Goal: Task Accomplishment & Management: Manage account settings

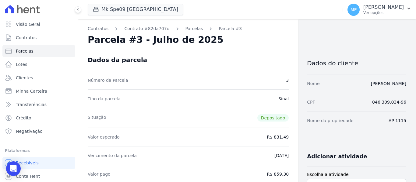
scroll to position [152, 0]
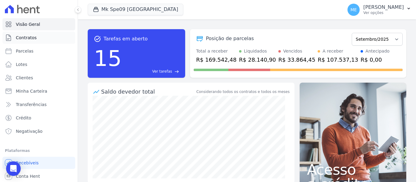
click at [25, 40] on span "Contratos" at bounding box center [26, 38] width 21 height 6
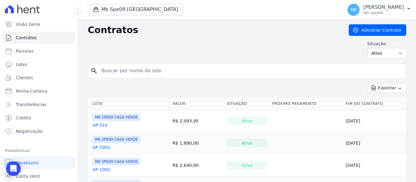
click at [146, 69] on input "search" at bounding box center [251, 71] width 306 height 12
type input "903"
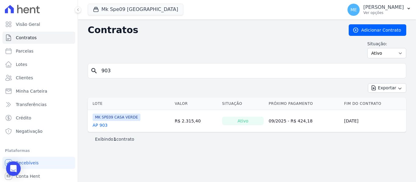
click at [102, 127] on link "AP 903" at bounding box center [100, 125] width 15 height 6
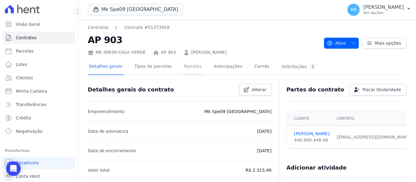
click at [190, 65] on link "Parcelas" at bounding box center [193, 67] width 20 height 16
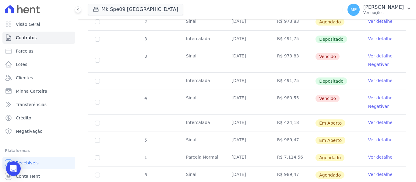
scroll to position [183, 0]
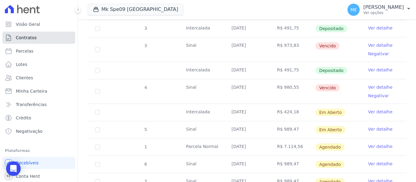
click at [32, 35] on span "Contratos" at bounding box center [26, 38] width 21 height 6
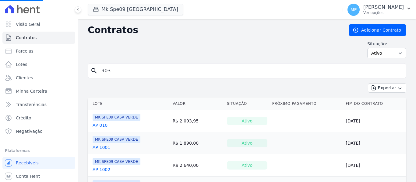
drag, startPoint x: 5, startPoint y: 61, endPoint x: -31, endPoint y: 55, distance: 36.8
click at [147, 66] on input "search" at bounding box center [251, 71] width 306 height 12
type input "502"
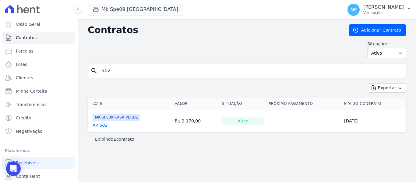
click at [100, 125] on link "AP 502" at bounding box center [100, 125] width 15 height 6
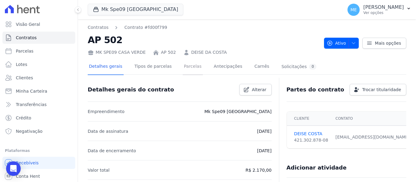
click at [193, 66] on link "Parcelas" at bounding box center [193, 67] width 20 height 16
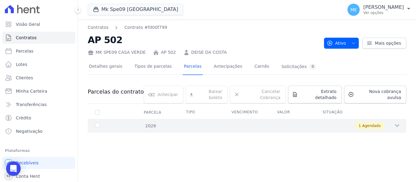
click at [397, 123] on icon at bounding box center [397, 126] width 6 height 6
click at [409, 8] on icon "button" at bounding box center [408, 8] width 5 height 5
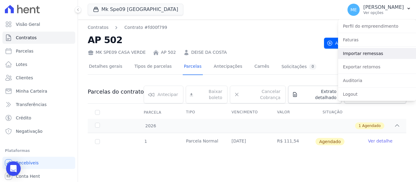
click at [369, 52] on link "Importar remessas" at bounding box center [377, 53] width 78 height 11
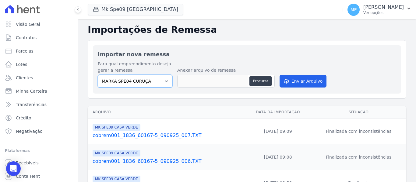
click at [164, 82] on select "MARKA SPE04 CURUÇA MARKA SPE06 EMPREENDIMENTOS E PARTICIPACOES LTDA MK SPE01 PE…" at bounding box center [135, 81] width 75 height 13
select select "faf7fecb-8fd7-4b35-8acd-3d6a38ea6f82"
click at [98, 75] on select "MARKA SPE04 CURUÇA MARKA SPE06 EMPREENDIMENTOS E PARTICIPACOES LTDA MK SPE01 PE…" at bounding box center [135, 81] width 75 height 13
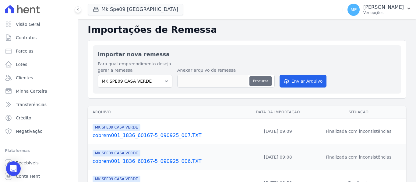
click at [258, 78] on button "Procurar" at bounding box center [260, 81] width 22 height 10
type input "cobrem001_1836_60167-5_110925_001.TXT"
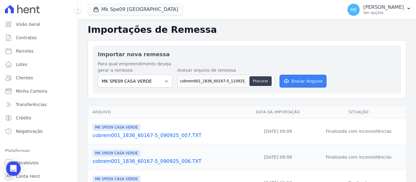
click at [307, 80] on button "Enviar Arquivo" at bounding box center [302, 81] width 47 height 13
click at [314, 79] on button "Enviar Arquivo" at bounding box center [302, 81] width 47 height 13
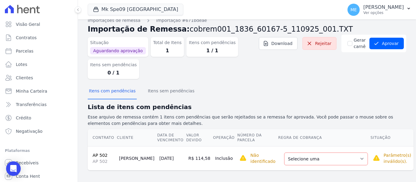
scroll to position [10, 0]
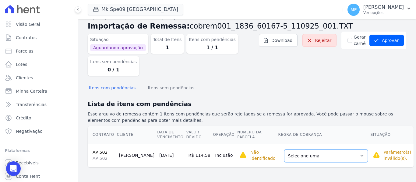
click at [341, 156] on select "Selecione uma Nova Parcela Avulsa Parcela Avulsa Existente Parcela Normal (1 X …" at bounding box center [326, 156] width 84 height 13
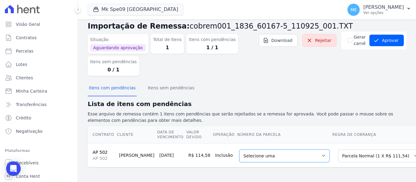
click at [297, 155] on select "Selecione uma 1 - [DATE] - R$ 111,54 - Agendado" at bounding box center [284, 156] width 90 height 13
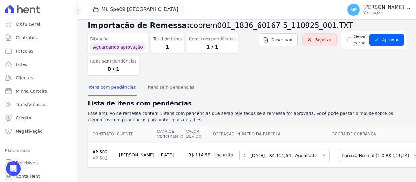
scroll to position [16, 0]
click at [387, 34] on button "Aprovar" at bounding box center [386, 40] width 34 height 12
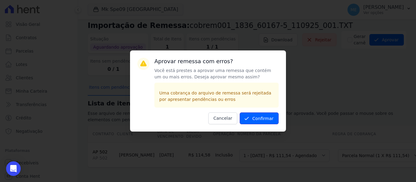
click at [257, 121] on button "Confirmar" at bounding box center [258, 119] width 39 height 12
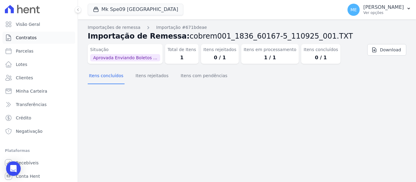
click at [23, 41] on link "Contratos" at bounding box center [38, 38] width 73 height 12
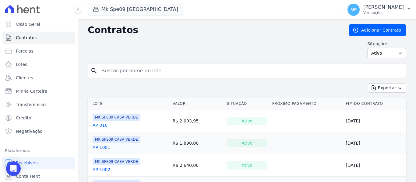
click at [181, 67] on input "search" at bounding box center [251, 71] width 306 height 12
type input "502"
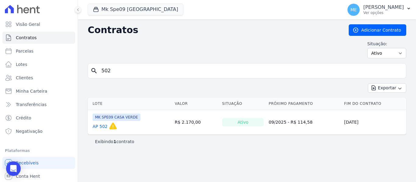
click at [104, 127] on link "AP 502" at bounding box center [100, 127] width 15 height 6
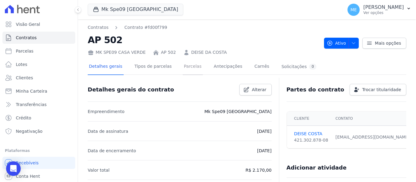
click at [192, 68] on link "Parcelas" at bounding box center [193, 67] width 20 height 16
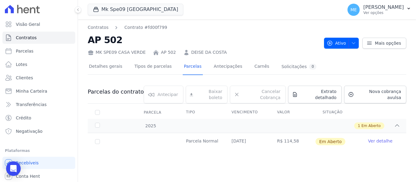
click at [375, 138] on link "Ver detalhe" at bounding box center [380, 141] width 24 height 6
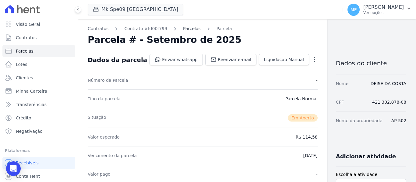
click at [184, 29] on link "Parcelas" at bounding box center [192, 29] width 18 height 6
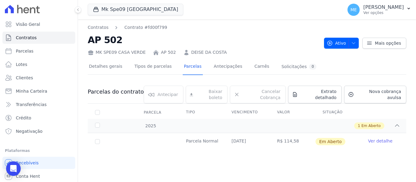
click at [204, 51] on link "DEISE DA COSTA" at bounding box center [209, 52] width 36 height 6
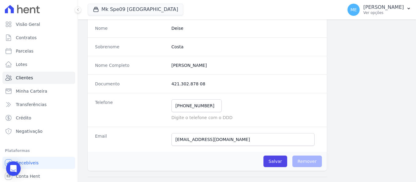
scroll to position [61, 0]
click at [181, 62] on completo "[PERSON_NAME]" at bounding box center [245, 65] width 148 height 6
click at [180, 64] on completo "[PERSON_NAME]" at bounding box center [245, 65] width 148 height 6
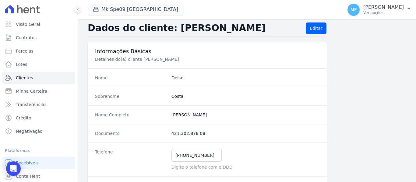
scroll to position [0, 0]
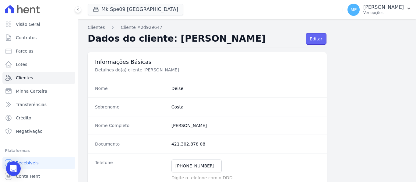
click at [310, 39] on link "Editar" at bounding box center [316, 39] width 20 height 12
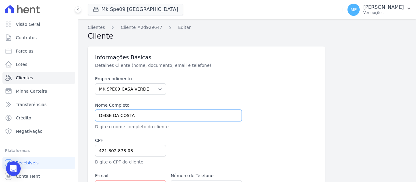
click at [109, 117] on input "DEISE DA COSTA" at bounding box center [168, 116] width 147 height 12
type input "[PERSON_NAME]"
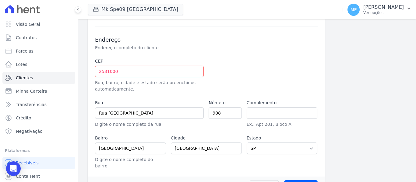
scroll to position [187, 0]
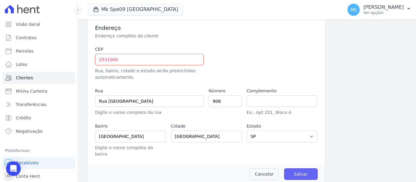
click at [303, 170] on input "Salvar" at bounding box center [300, 175] width 33 height 12
click at [362, 86] on div "Informações Básicas Detalhes Cliente (nome, documento, email e telefone) Empree…" at bounding box center [247, 19] width 318 height 328
click at [299, 169] on input "Salvar" at bounding box center [300, 175] width 33 height 12
click at [359, 103] on div "Informações Básicas Detalhes Cliente (nome, documento, email e telefone) Empree…" at bounding box center [247, 19] width 318 height 328
click at [99, 59] on input "2531000" at bounding box center [149, 60] width 109 height 12
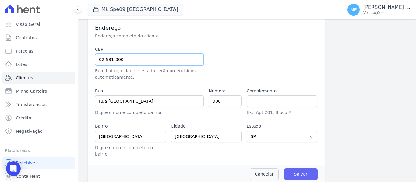
type input "02.531-000"
click at [298, 173] on input "Salvar" at bounding box center [300, 175] width 33 height 12
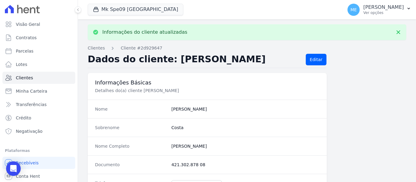
click at [33, 33] on link "Contratos" at bounding box center [38, 38] width 73 height 12
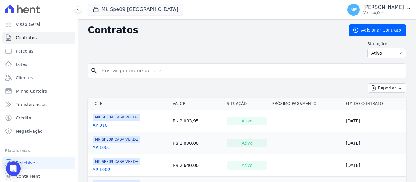
click at [170, 72] on input "search" at bounding box center [251, 71] width 306 height 12
type input "502"
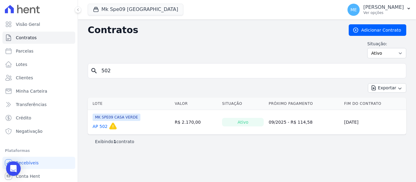
click at [102, 127] on link "AP 502" at bounding box center [100, 127] width 15 height 6
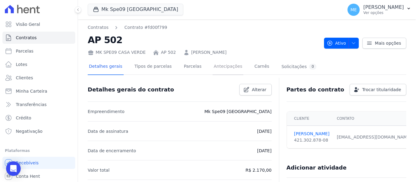
click at [212, 67] on link "Antecipações" at bounding box center [227, 67] width 31 height 16
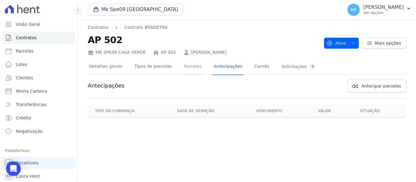
click at [187, 66] on link "Parcelas" at bounding box center [193, 67] width 20 height 16
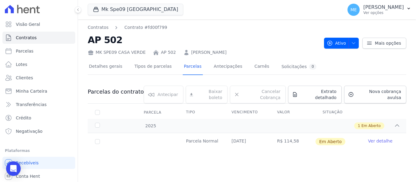
click at [382, 138] on link "Ver detalhe" at bounding box center [380, 141] width 24 height 6
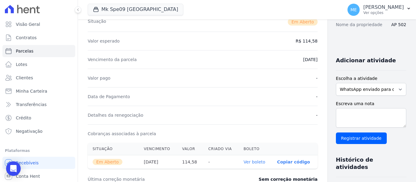
scroll to position [183, 0]
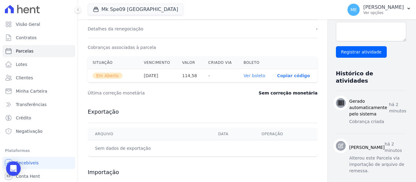
click at [243, 75] on link "Ver boleto" at bounding box center [254, 75] width 22 height 5
